Goal: Information Seeking & Learning: Learn about a topic

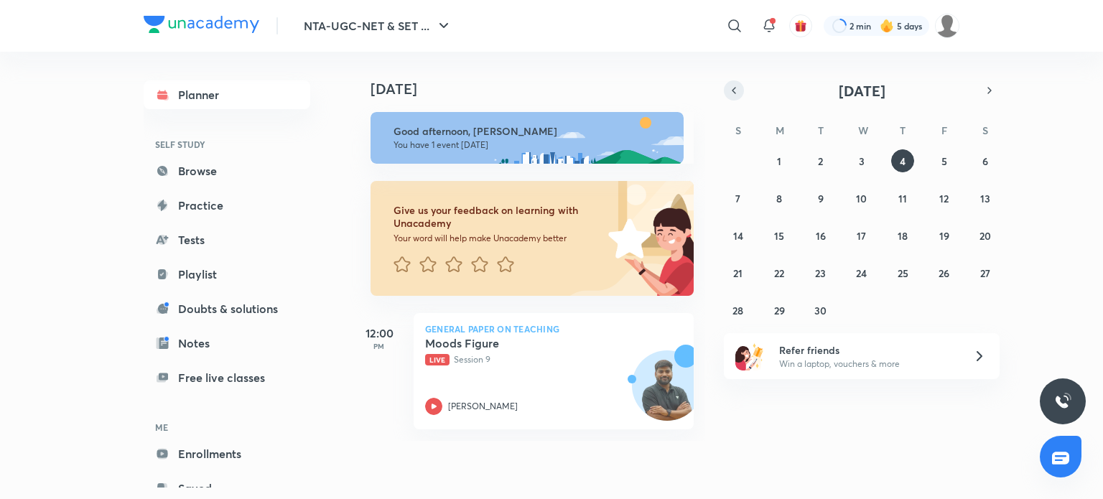
click at [735, 93] on icon "button" at bounding box center [733, 90] width 11 height 13
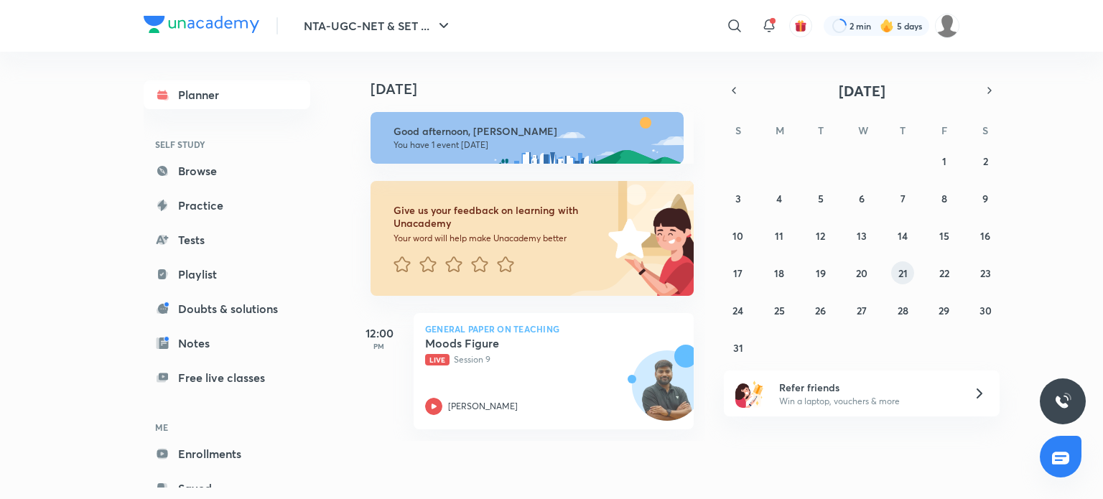
click at [900, 266] on abbr "21" at bounding box center [902, 273] width 9 height 14
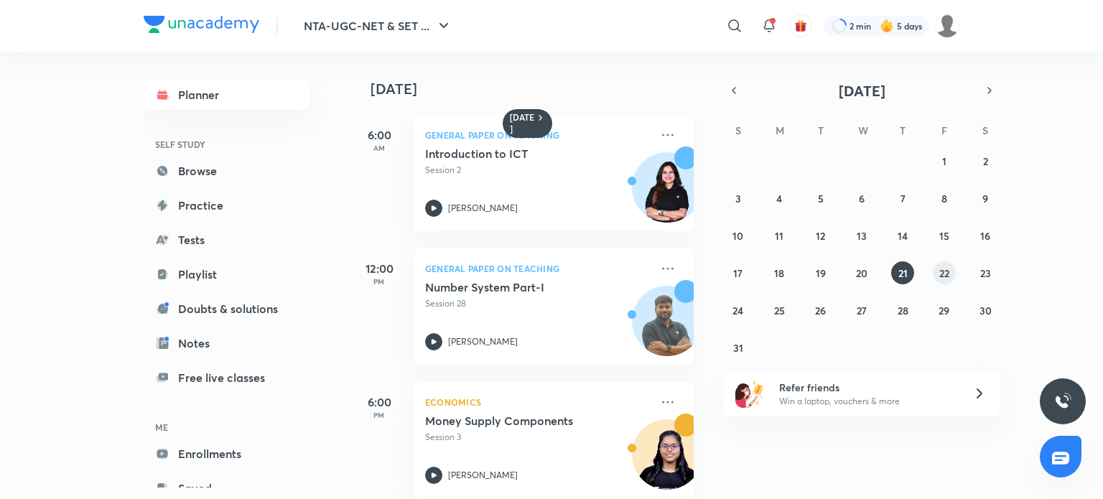
click at [951, 275] on button "22" at bounding box center [944, 272] width 23 height 23
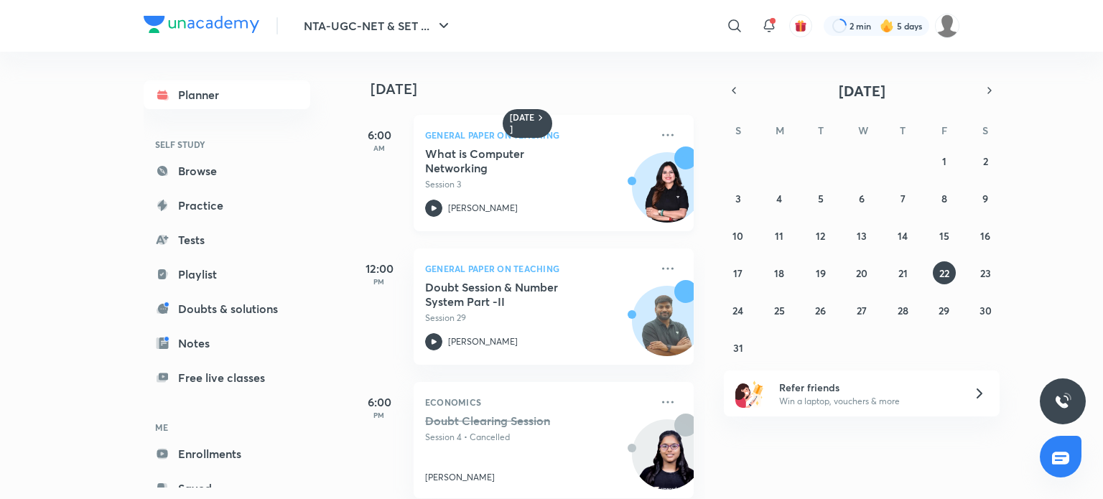
scroll to position [22, 0]
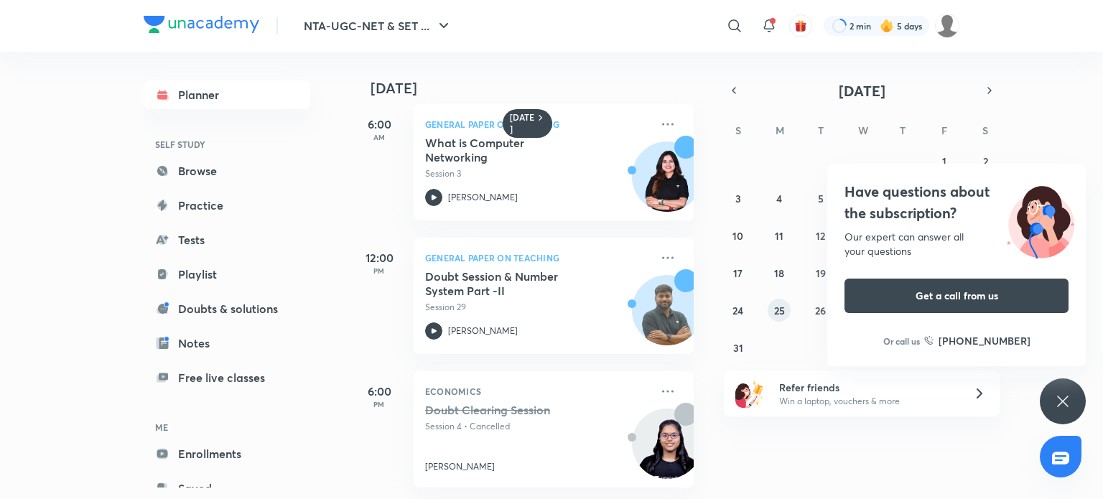
click at [773, 301] on button "25" at bounding box center [779, 310] width 23 height 23
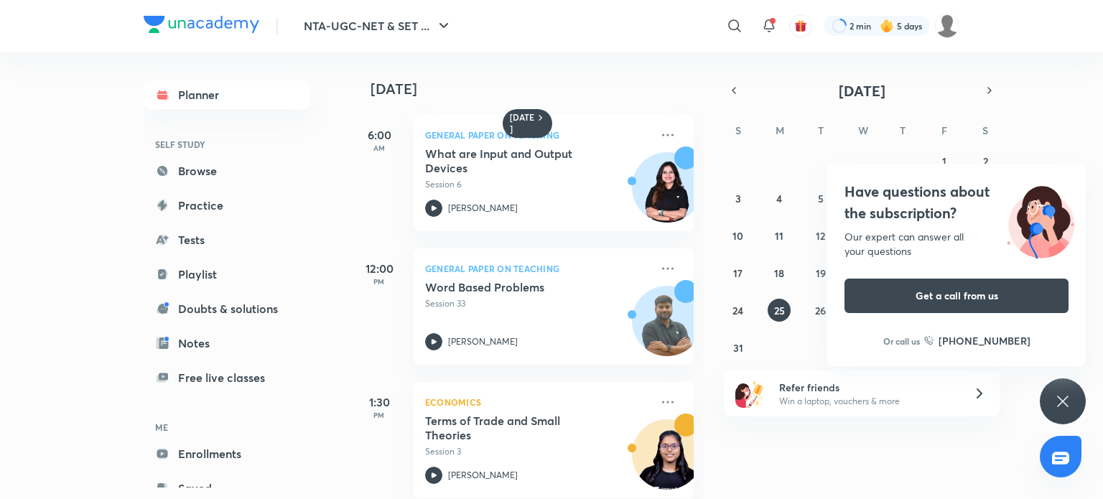
click at [1059, 404] on icon at bounding box center [1062, 401] width 11 height 11
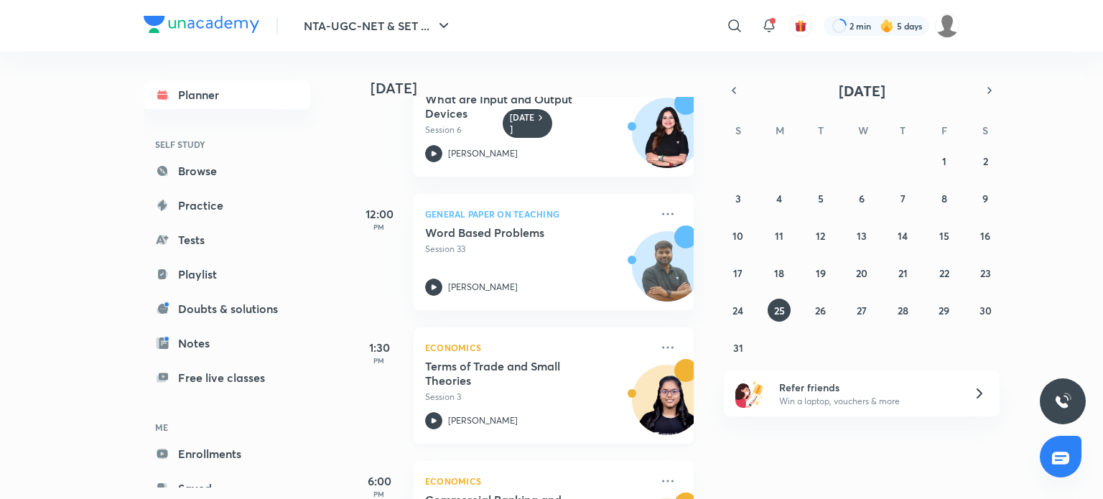
scroll to position [155, 0]
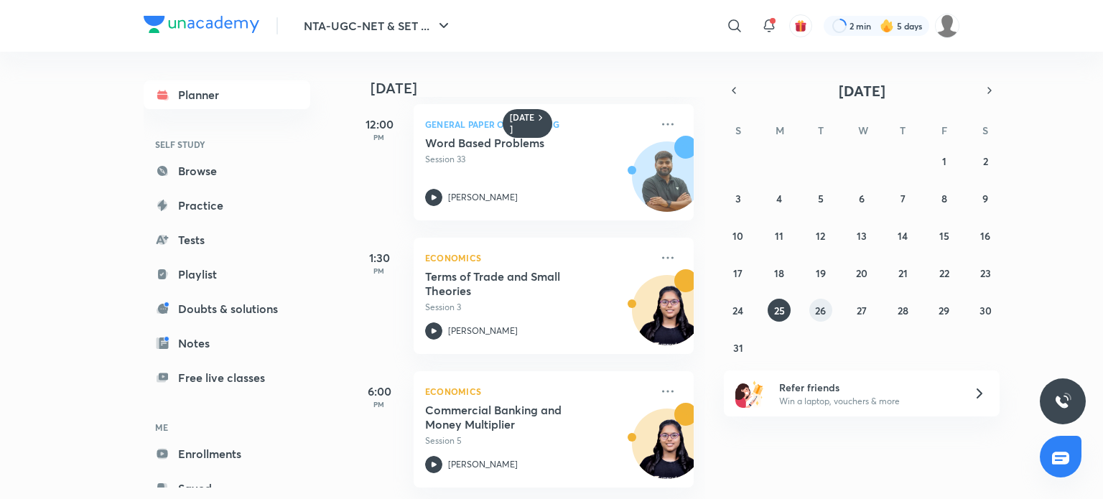
click at [820, 312] on abbr "26" at bounding box center [820, 311] width 11 height 14
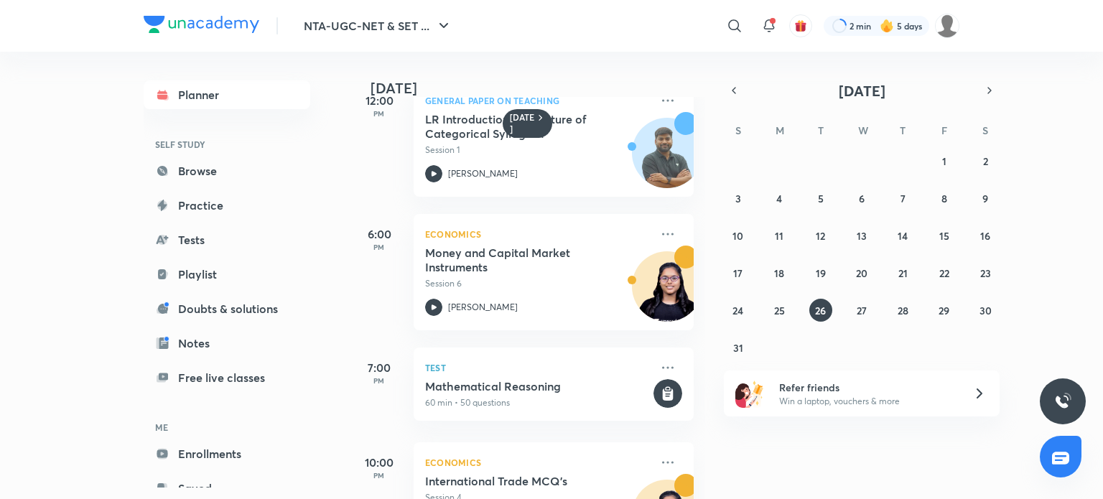
scroll to position [250, 0]
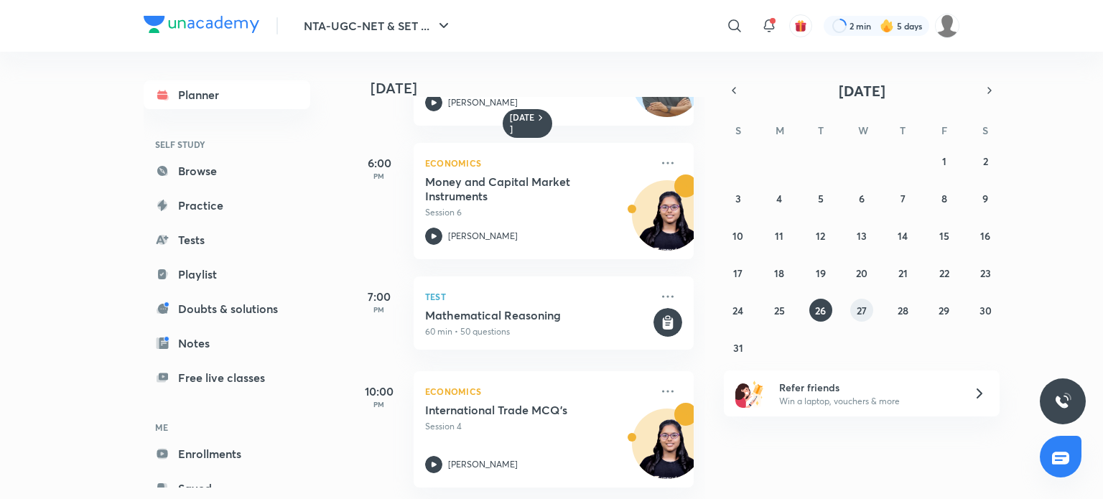
click at [866, 312] on abbr "27" at bounding box center [862, 311] width 10 height 14
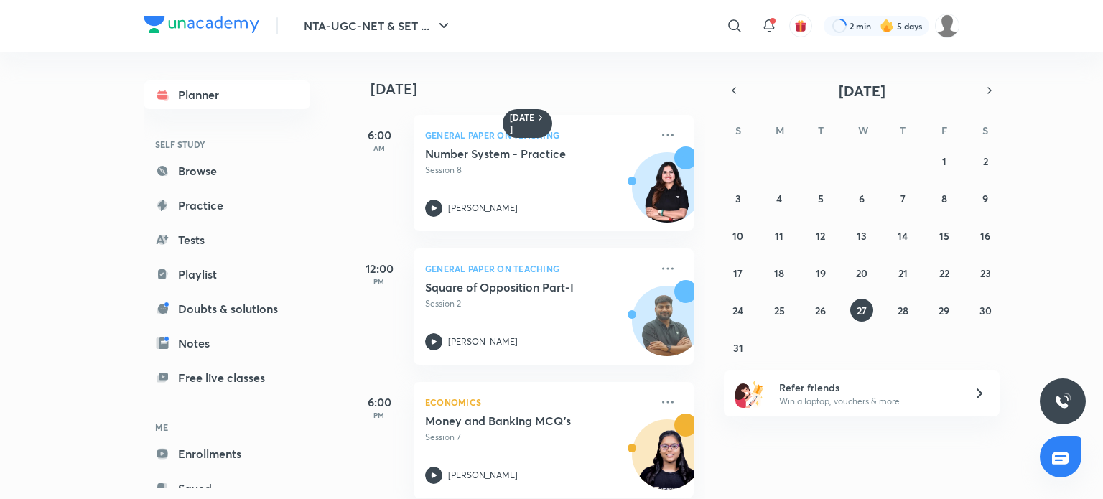
scroll to position [22, 0]
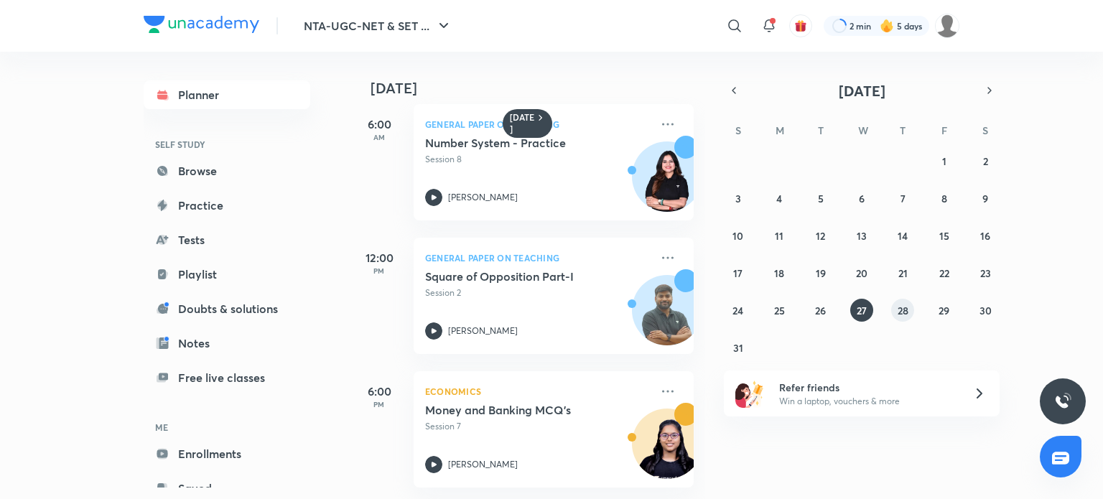
click at [908, 307] on button "28" at bounding box center [902, 310] width 23 height 23
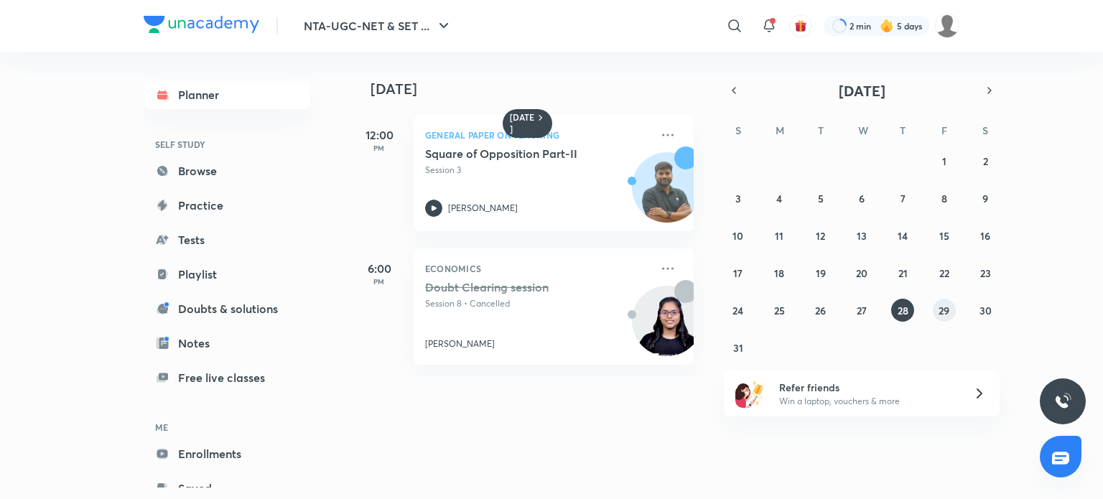
click at [936, 319] on div "27 28 29 30 31 1 2 3 4 5 6 7 8 9 10 11 12 13 14 15 16 17 18 19 20 21 22 23 24 2…" at bounding box center [862, 254] width 276 height 210
click at [945, 309] on abbr "29" at bounding box center [943, 311] width 11 height 14
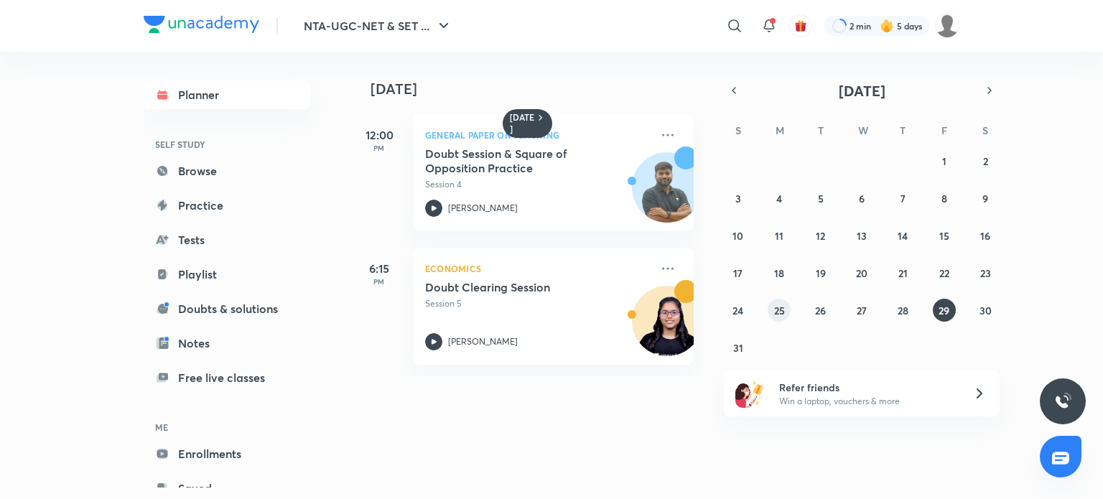
click at [782, 312] on abbr "25" at bounding box center [779, 311] width 11 height 14
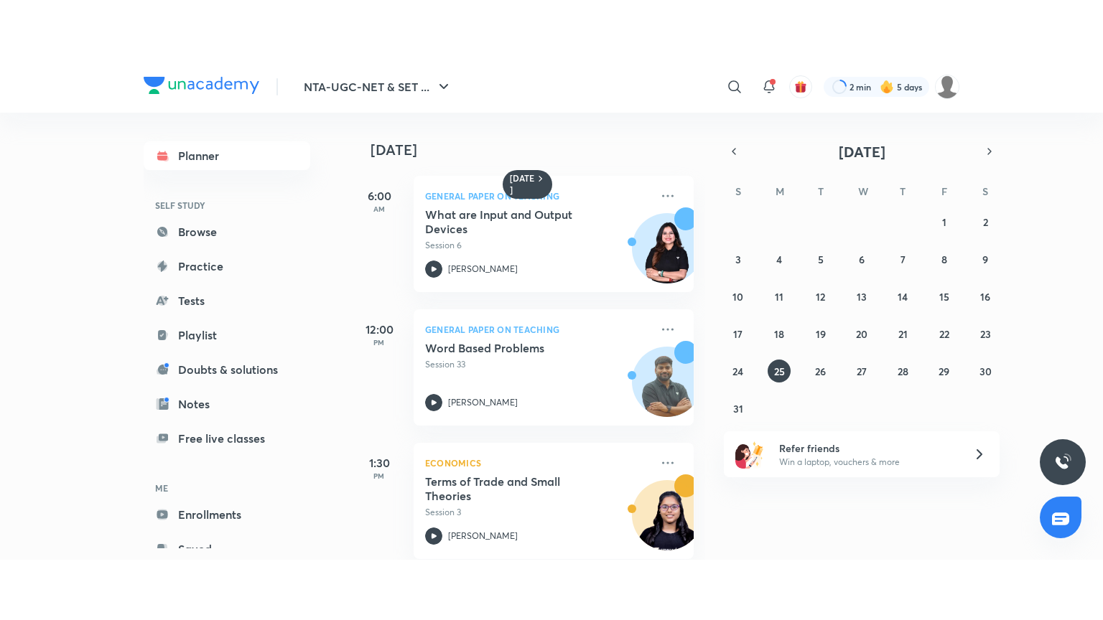
scroll to position [155, 0]
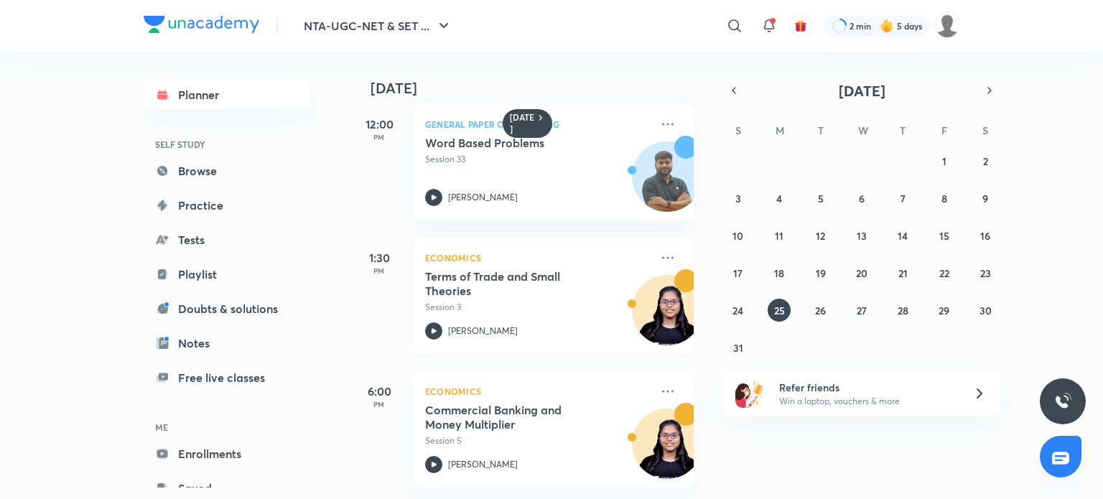
click at [437, 322] on icon at bounding box center [433, 330] width 17 height 17
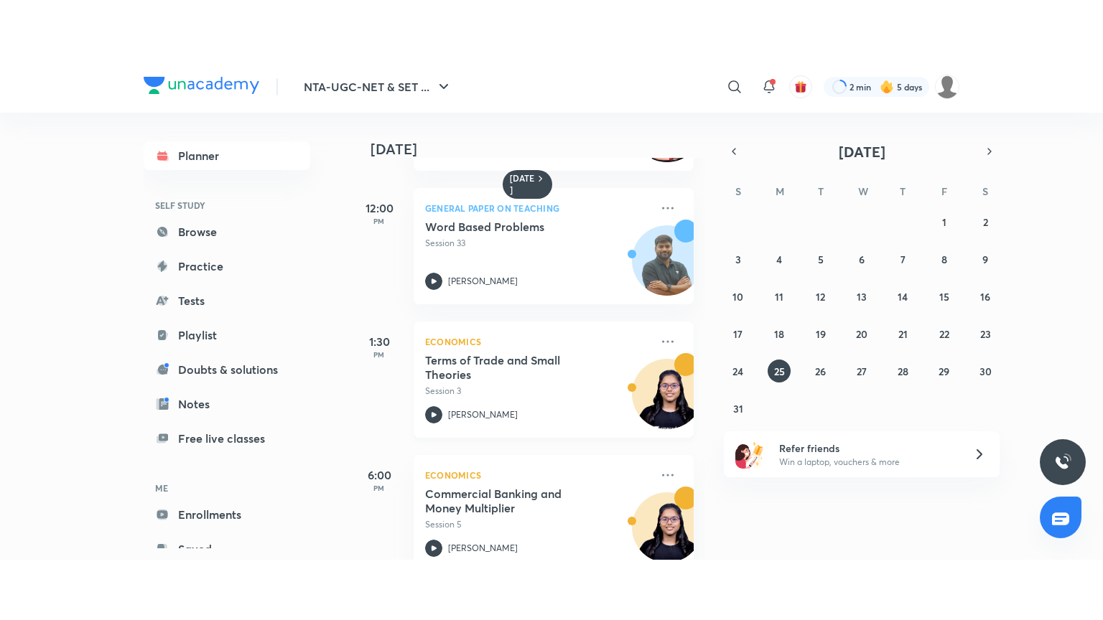
scroll to position [123, 0]
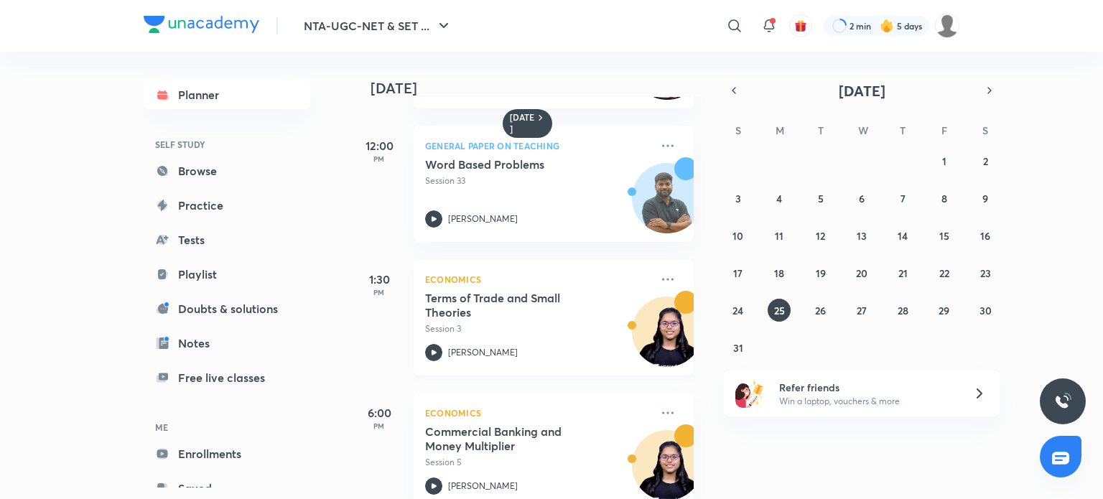
click at [466, 317] on h5 "Terms of Trade and Small Theories" at bounding box center [514, 305] width 179 height 29
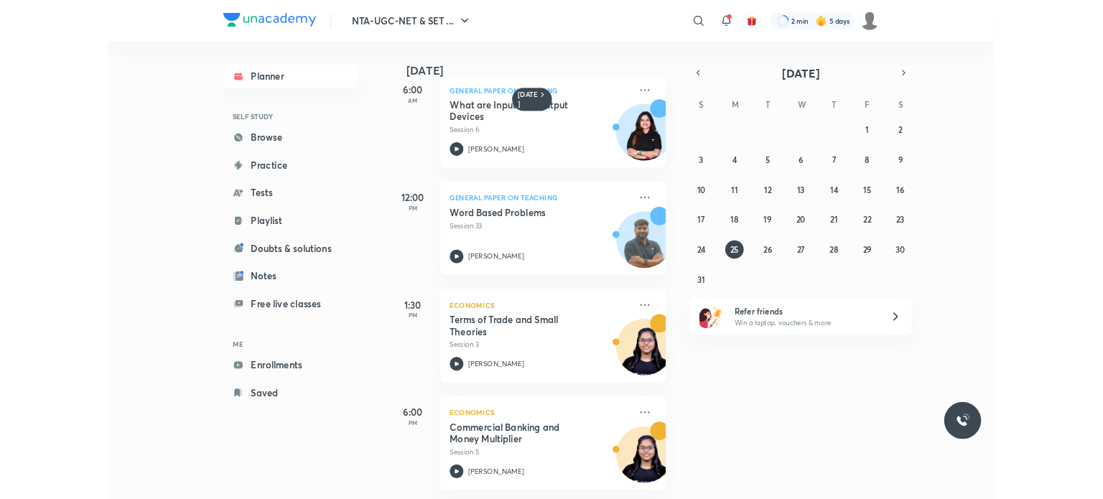
scroll to position [34, 0]
